Goal: Obtain resource: Obtain resource

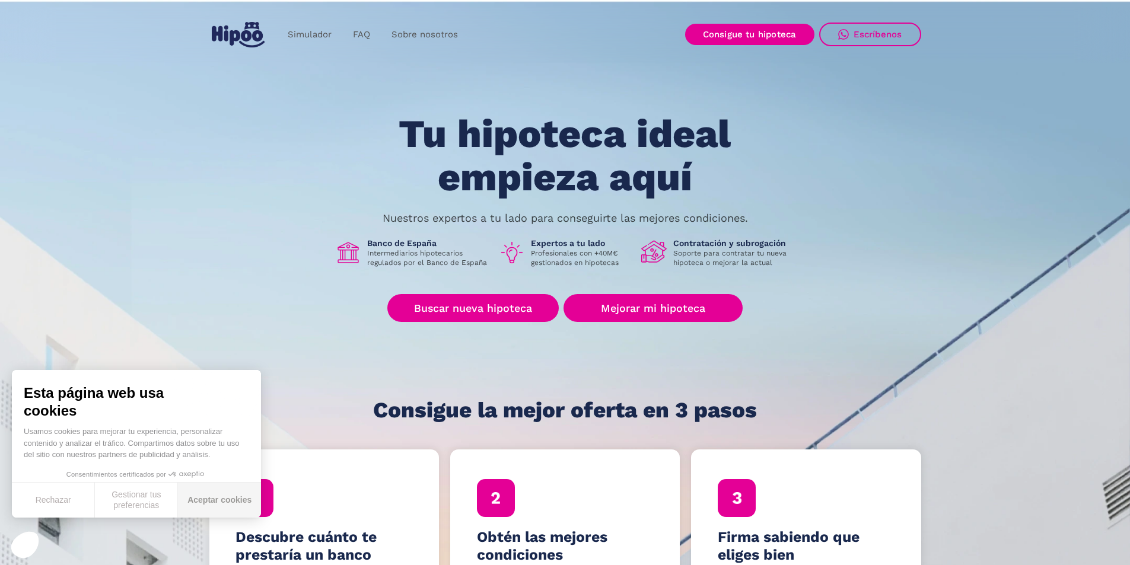
click at [241, 499] on button "Aceptar cookies" at bounding box center [219, 500] width 83 height 35
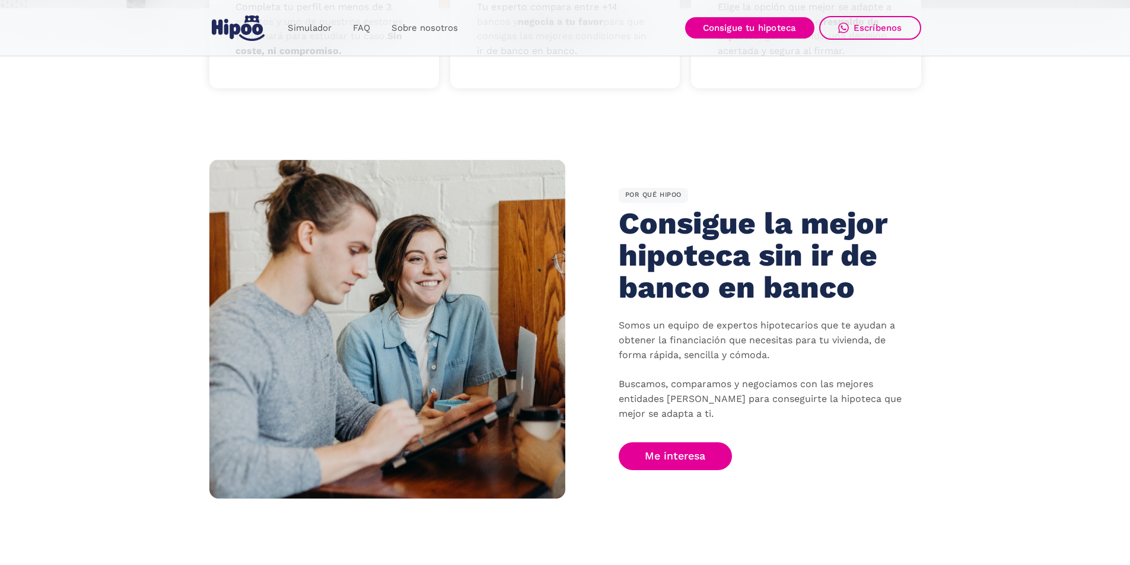
scroll to position [830, 0]
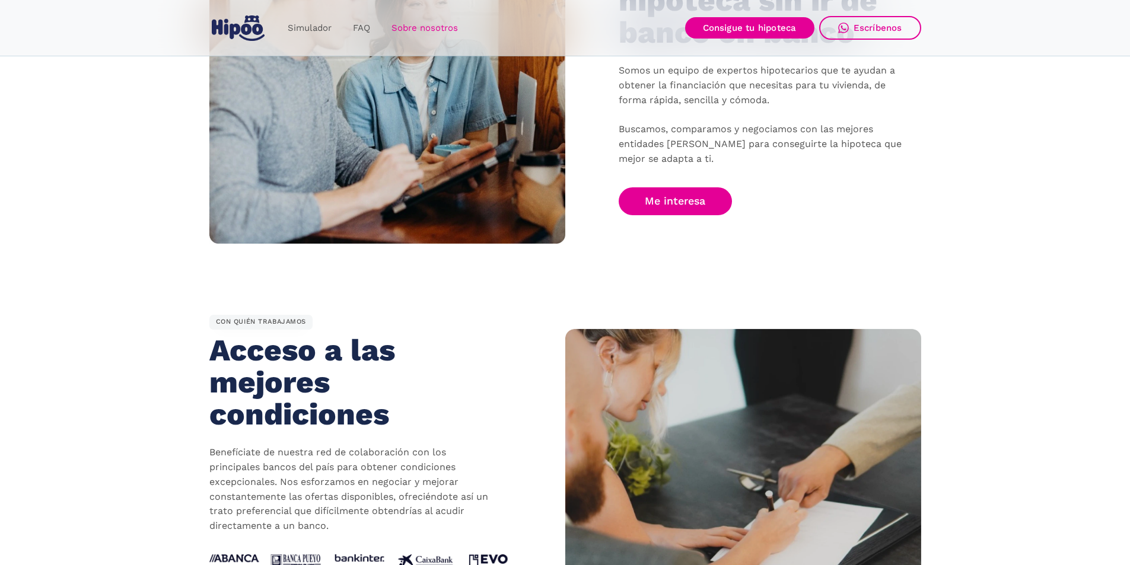
click at [430, 29] on link "Sobre nosotros" at bounding box center [425, 28] width 88 height 23
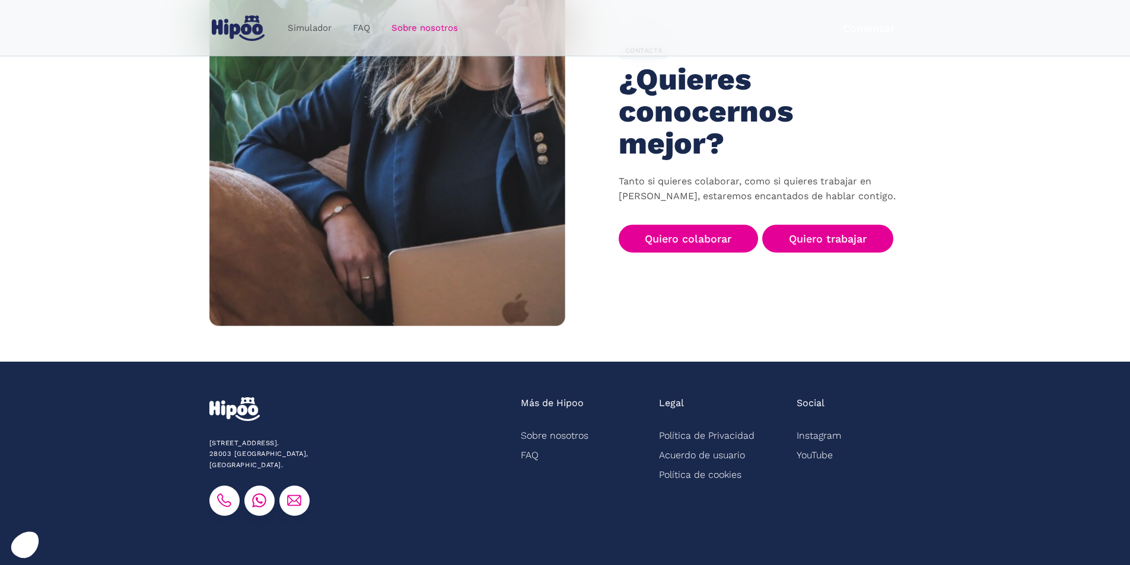
scroll to position [1827, 0]
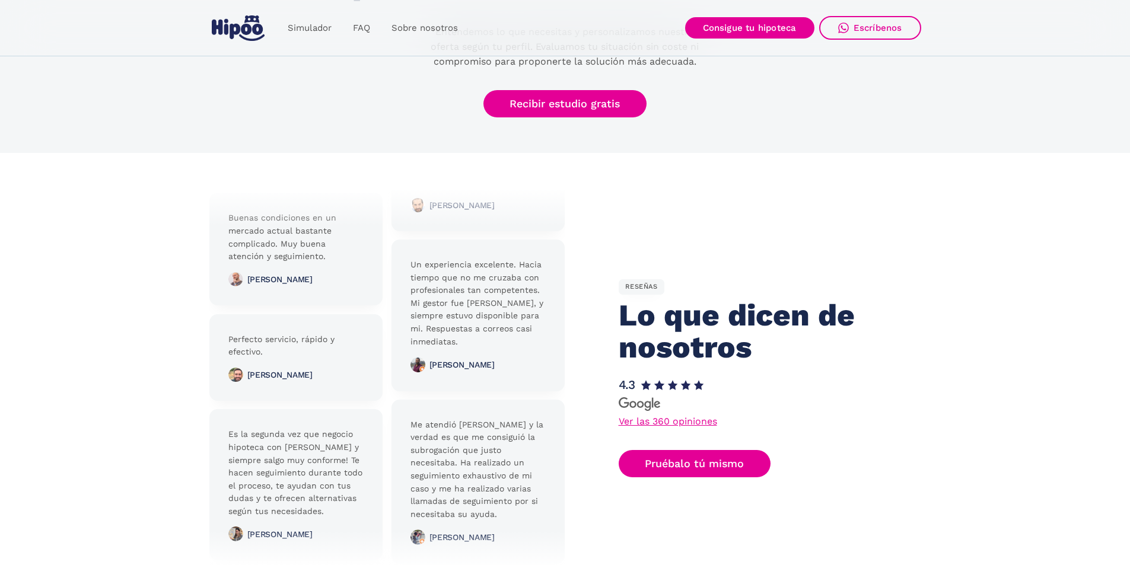
scroll to position [2550, 0]
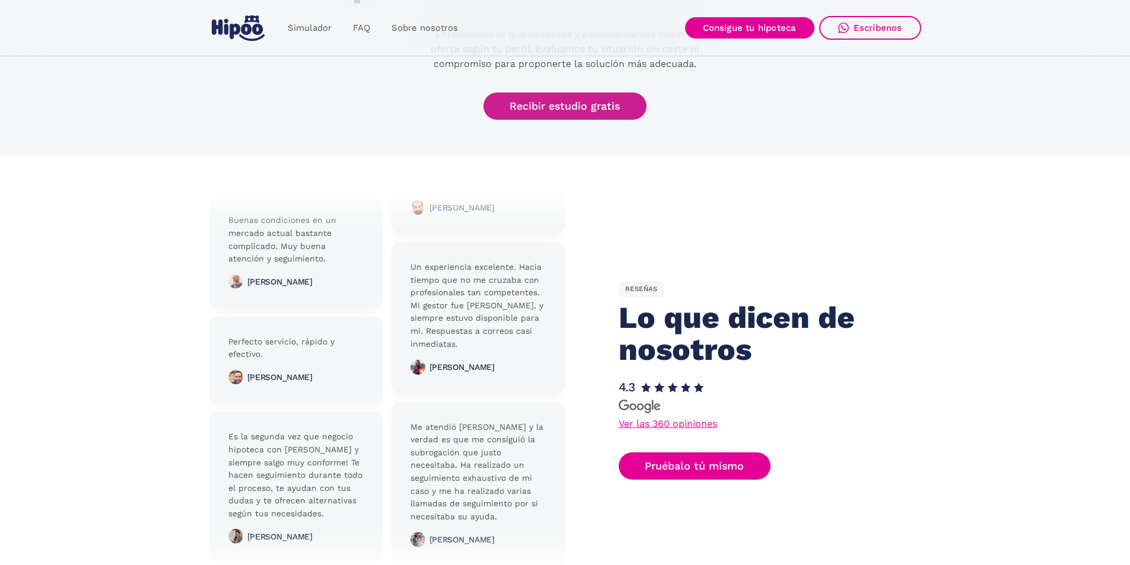
click at [548, 110] on link "Recibir estudio gratis" at bounding box center [565, 107] width 164 height 28
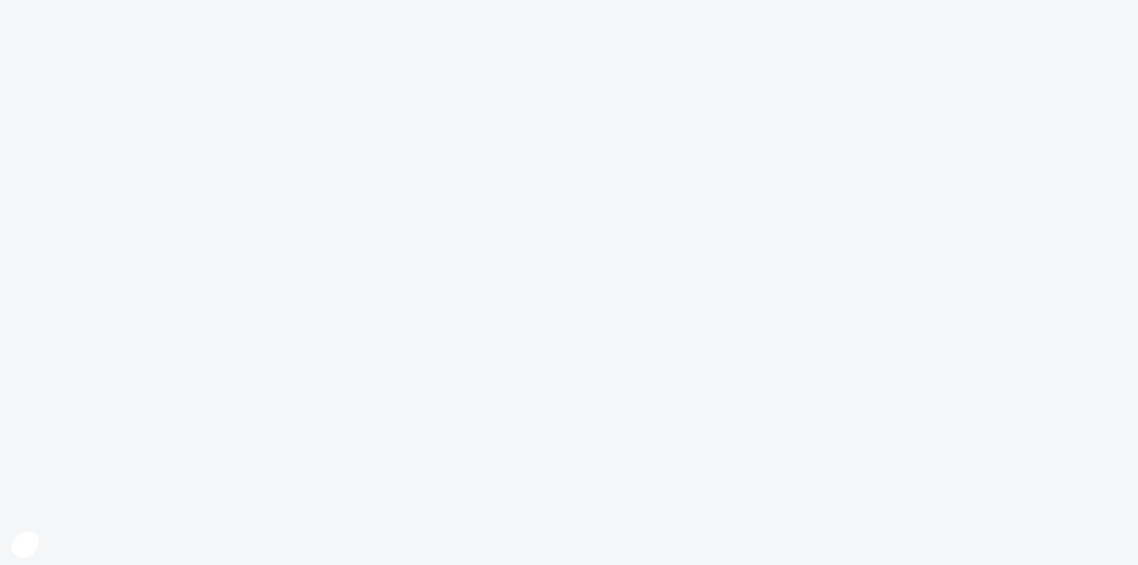
click at [487, 308] on body at bounding box center [569, 282] width 1138 height 565
